Goal: Task Accomplishment & Management: Use online tool/utility

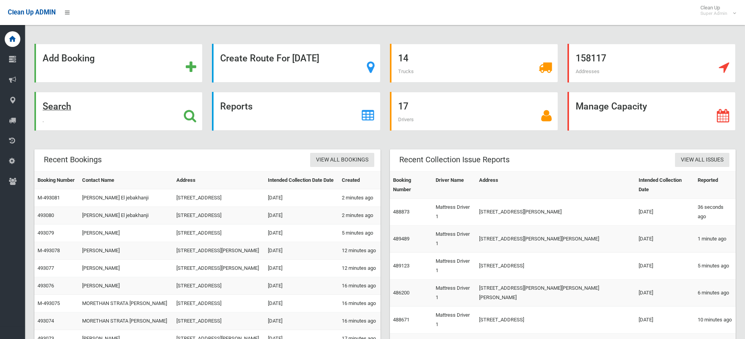
click at [131, 108] on div "Search" at bounding box center [118, 111] width 168 height 39
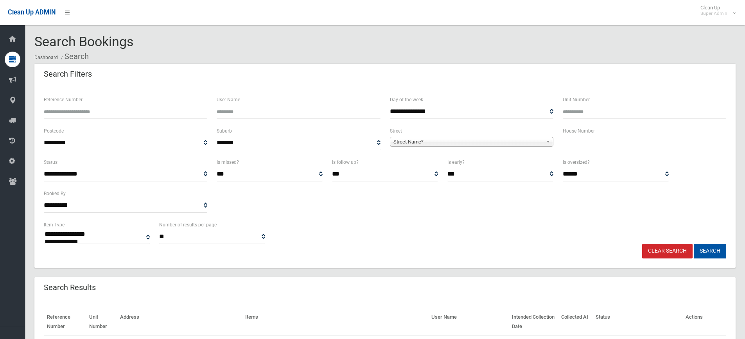
select select
click at [129, 113] on input "Reference Number" at bounding box center [125, 111] width 163 height 14
type input "******"
click at [694, 244] on button "Search" at bounding box center [710, 251] width 32 height 14
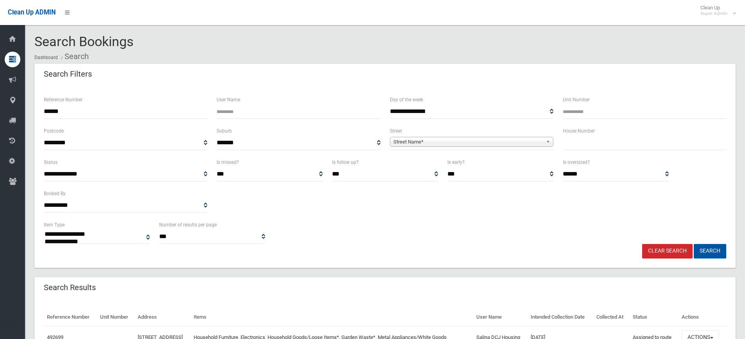
select select
